Goal: Task Accomplishment & Management: Use online tool/utility

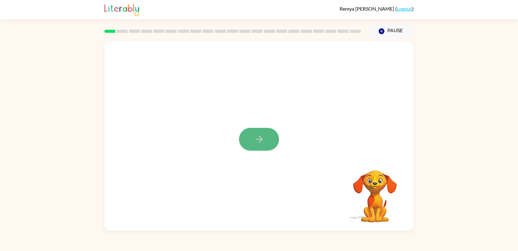
click at [247, 143] on button "button" at bounding box center [259, 139] width 40 height 23
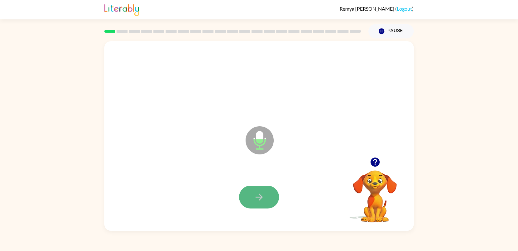
click at [246, 199] on button "button" at bounding box center [259, 196] width 40 height 23
click at [243, 191] on button "button" at bounding box center [259, 196] width 40 height 23
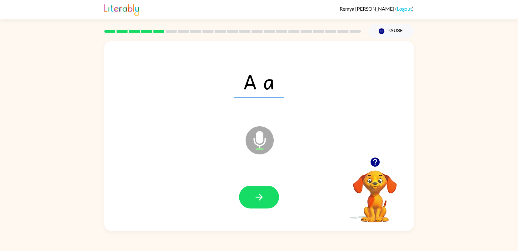
click at [243, 191] on button "button" at bounding box center [259, 196] width 40 height 23
click at [270, 195] on button "button" at bounding box center [259, 196] width 40 height 23
click at [267, 93] on span "sat" at bounding box center [259, 81] width 48 height 32
click at [266, 192] on button "button" at bounding box center [259, 196] width 40 height 23
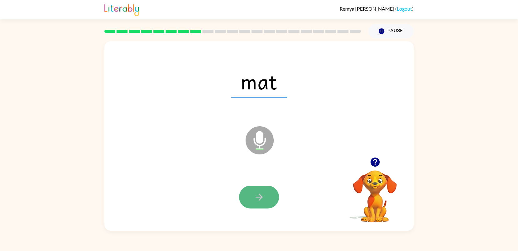
click at [260, 195] on icon "button" at bounding box center [258, 196] width 7 height 7
click at [274, 192] on button "button" at bounding box center [259, 196] width 40 height 23
click at [264, 199] on icon "button" at bounding box center [258, 196] width 11 height 11
click at [270, 197] on button "button" at bounding box center [259, 196] width 40 height 23
click at [259, 195] on icon "button" at bounding box center [258, 196] width 11 height 11
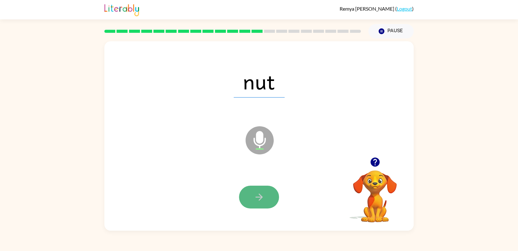
click at [263, 199] on icon "button" at bounding box center [258, 196] width 11 height 11
click at [271, 195] on button "button" at bounding box center [259, 196] width 40 height 23
click at [265, 199] on button "button" at bounding box center [259, 196] width 40 height 23
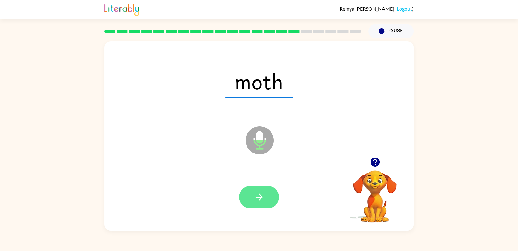
click at [266, 202] on button "button" at bounding box center [259, 196] width 40 height 23
click at [268, 199] on button "button" at bounding box center [259, 196] width 40 height 23
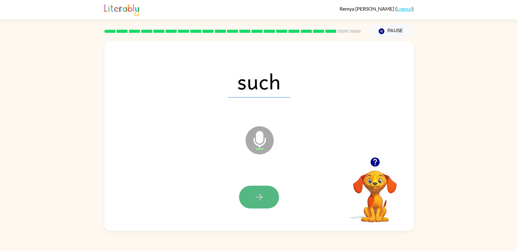
click at [270, 196] on button "button" at bounding box center [259, 196] width 40 height 23
click at [270, 194] on button "button" at bounding box center [259, 196] width 40 height 23
